Goal: Transaction & Acquisition: Book appointment/travel/reservation

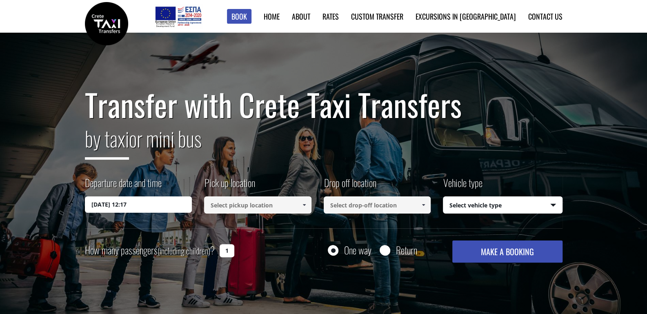
click at [43, 87] on div "Transfer with Crete Taxi Transfers by taxi or mini bus Departure date and time …" at bounding box center [323, 180] width 647 height 294
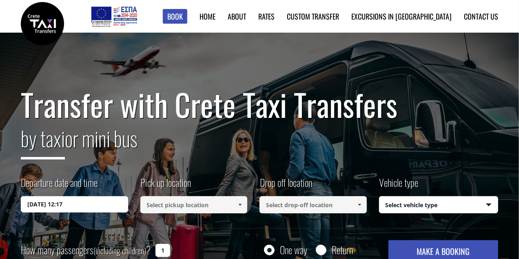
click at [316, 249] on div "One way Return" at bounding box center [296, 249] width 120 height 19
click at [321, 251] on input "Return" at bounding box center [321, 251] width 10 height 10
radio input "true"
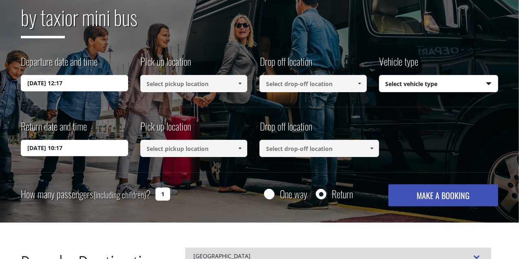
scroll to position [122, 0]
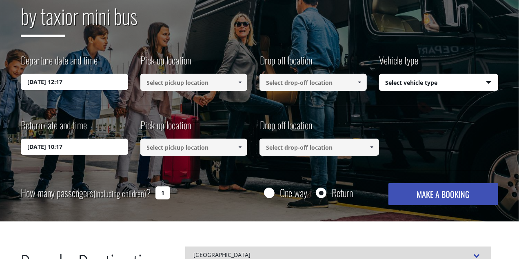
click at [272, 190] on input "One way" at bounding box center [269, 194] width 10 height 10
radio input "true"
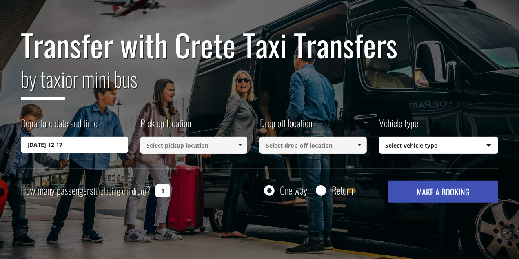
scroll to position [61, 0]
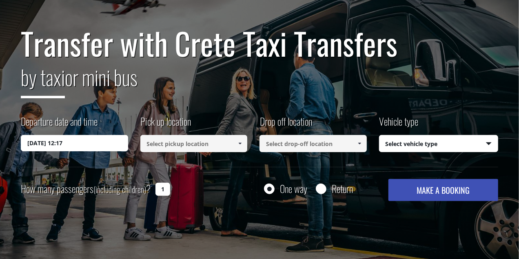
click at [319, 189] on input "Return" at bounding box center [321, 190] width 10 height 10
radio input "true"
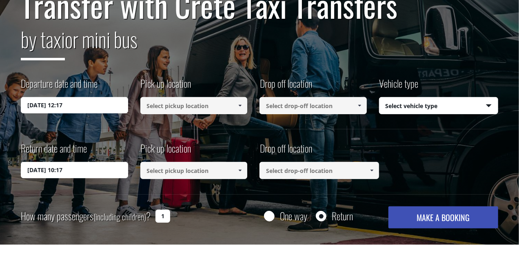
scroll to position [102, 0]
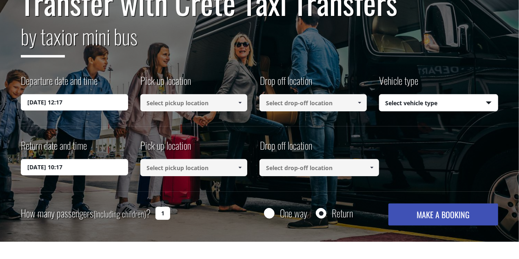
click at [268, 211] on input "One way" at bounding box center [269, 214] width 10 height 10
radio input "true"
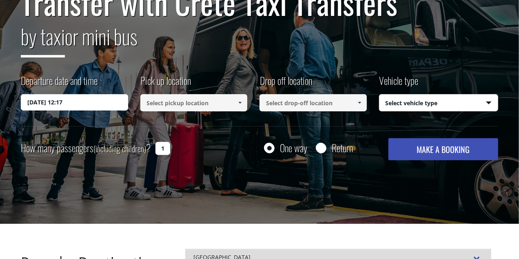
click at [320, 150] on input "Return" at bounding box center [321, 149] width 10 height 10
radio input "true"
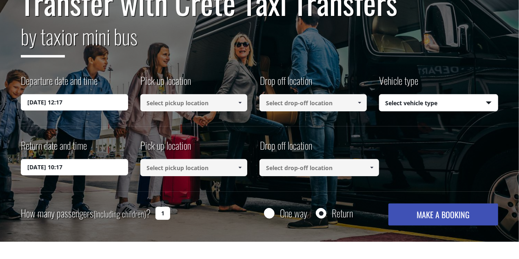
click at [270, 212] on input "One way" at bounding box center [269, 214] width 10 height 10
radio input "true"
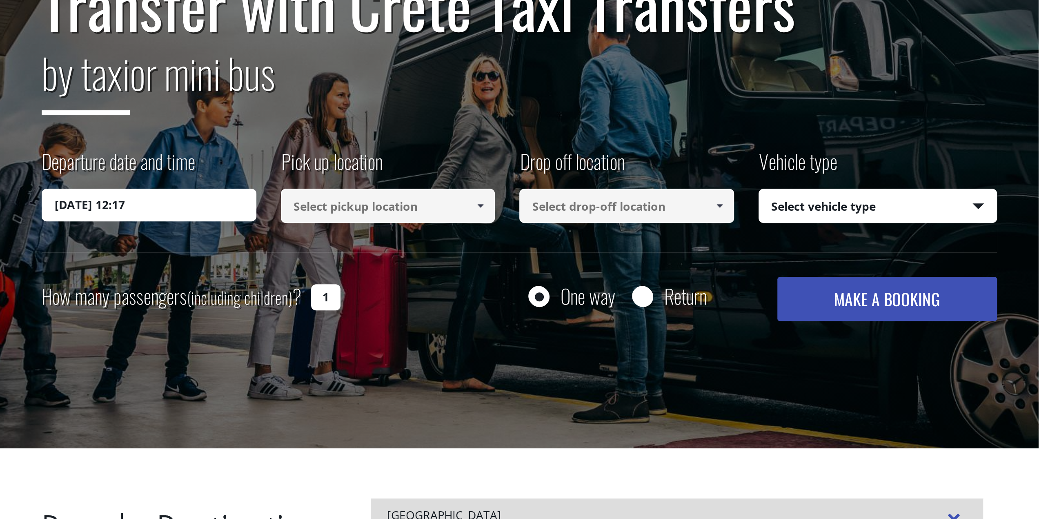
scroll to position [0, 0]
